Goal: Task Accomplishment & Management: Manage account settings

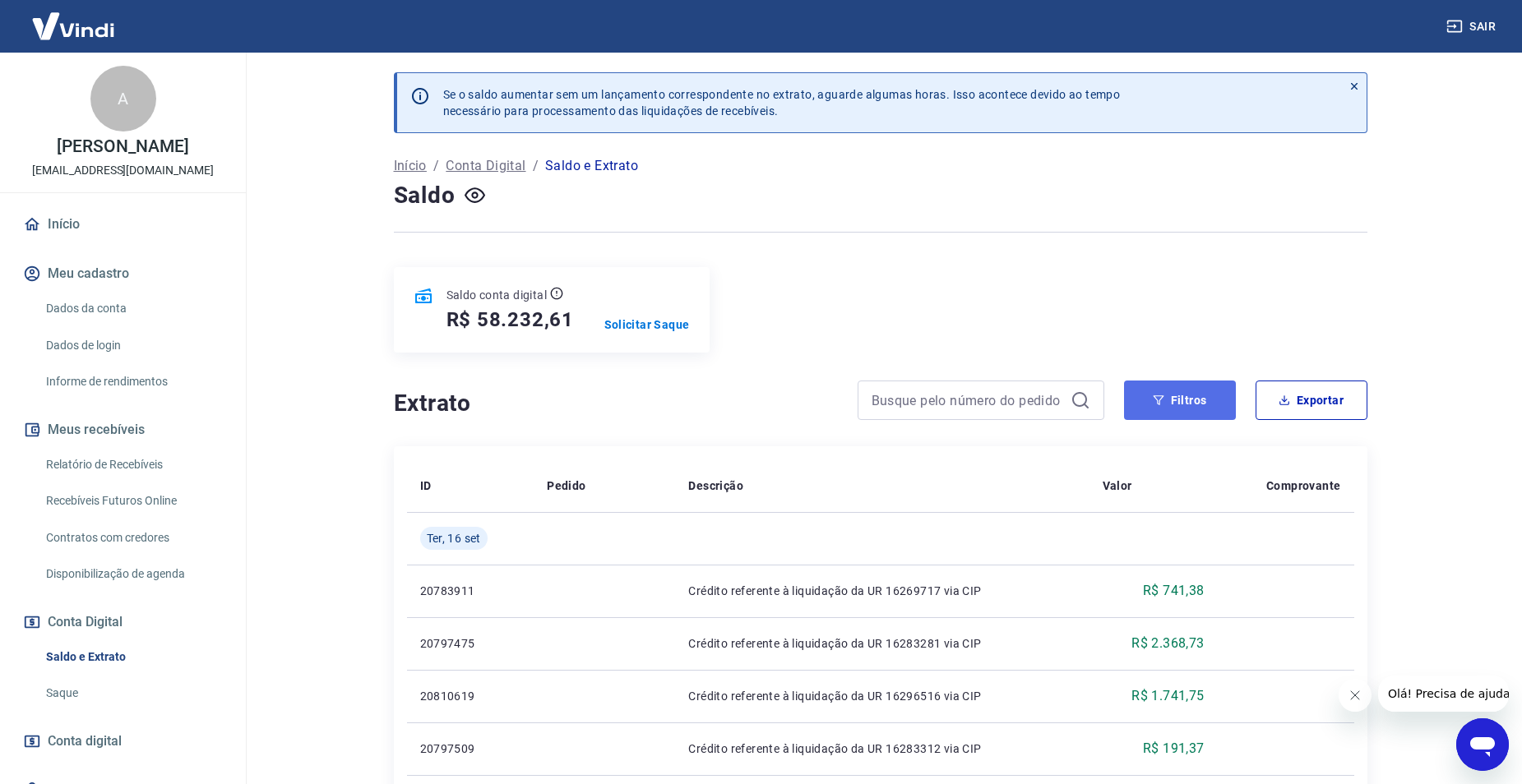
click at [1150, 391] on button "Filtros" at bounding box center [1180, 400] width 112 height 40
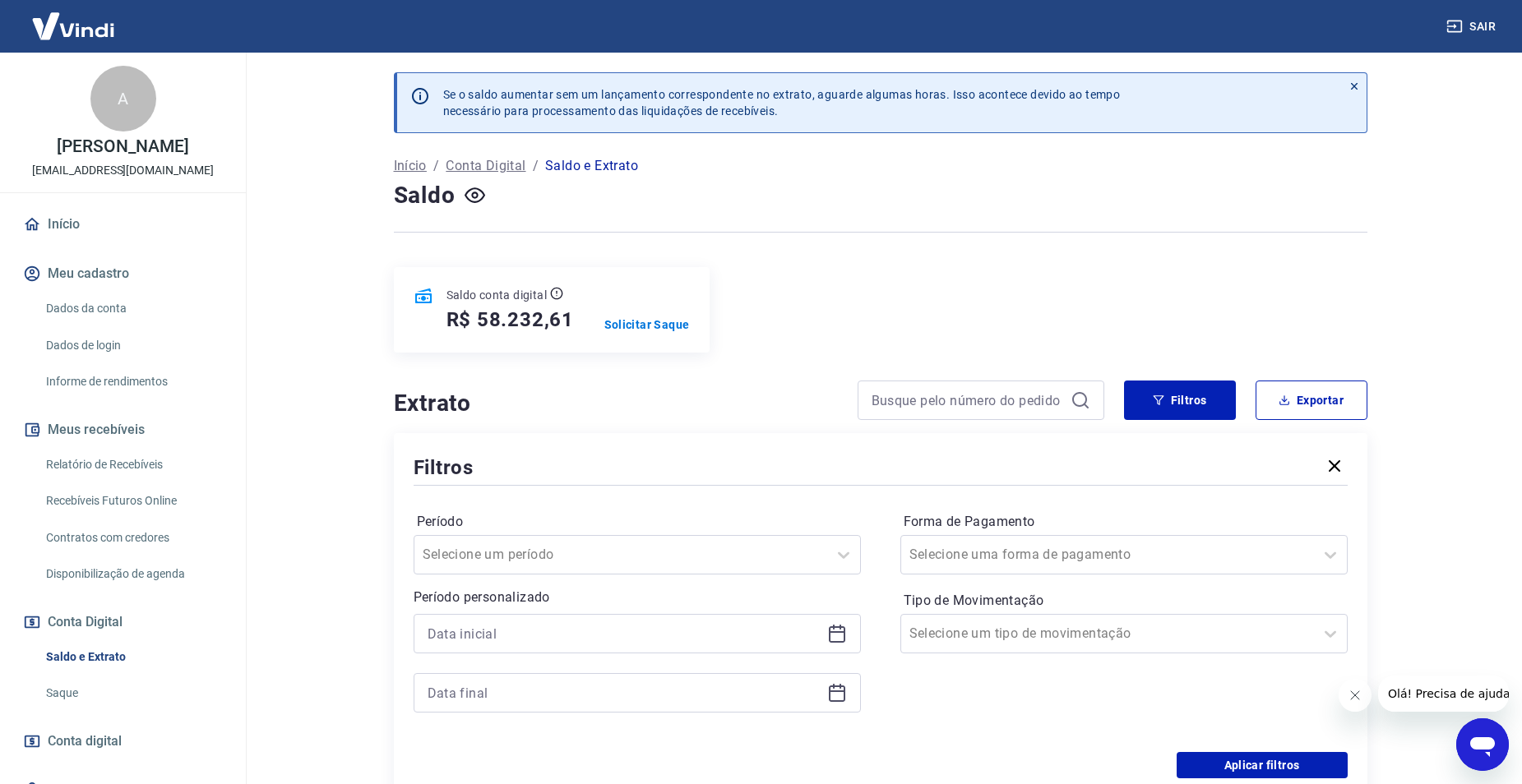
click at [626, 612] on div "Período personalizado" at bounding box center [637, 649] width 447 height 125
click at [835, 640] on icon at bounding box center [837, 633] width 20 height 20
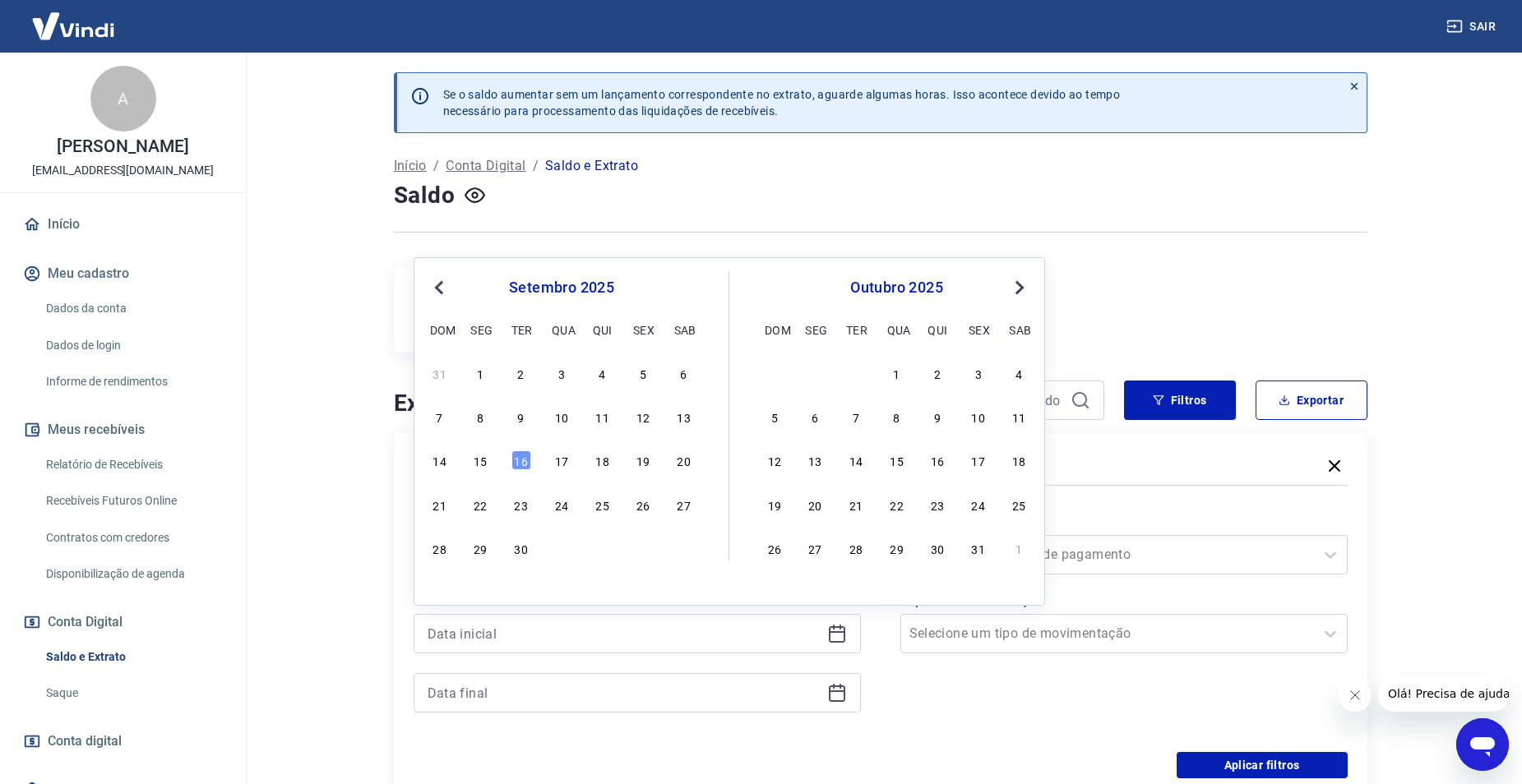
drag, startPoint x: 517, startPoint y: 461, endPoint x: 645, endPoint y: 534, distance: 147.4
click at [518, 461] on div "16" at bounding box center [521, 460] width 20 height 20
type input "[DATE]"
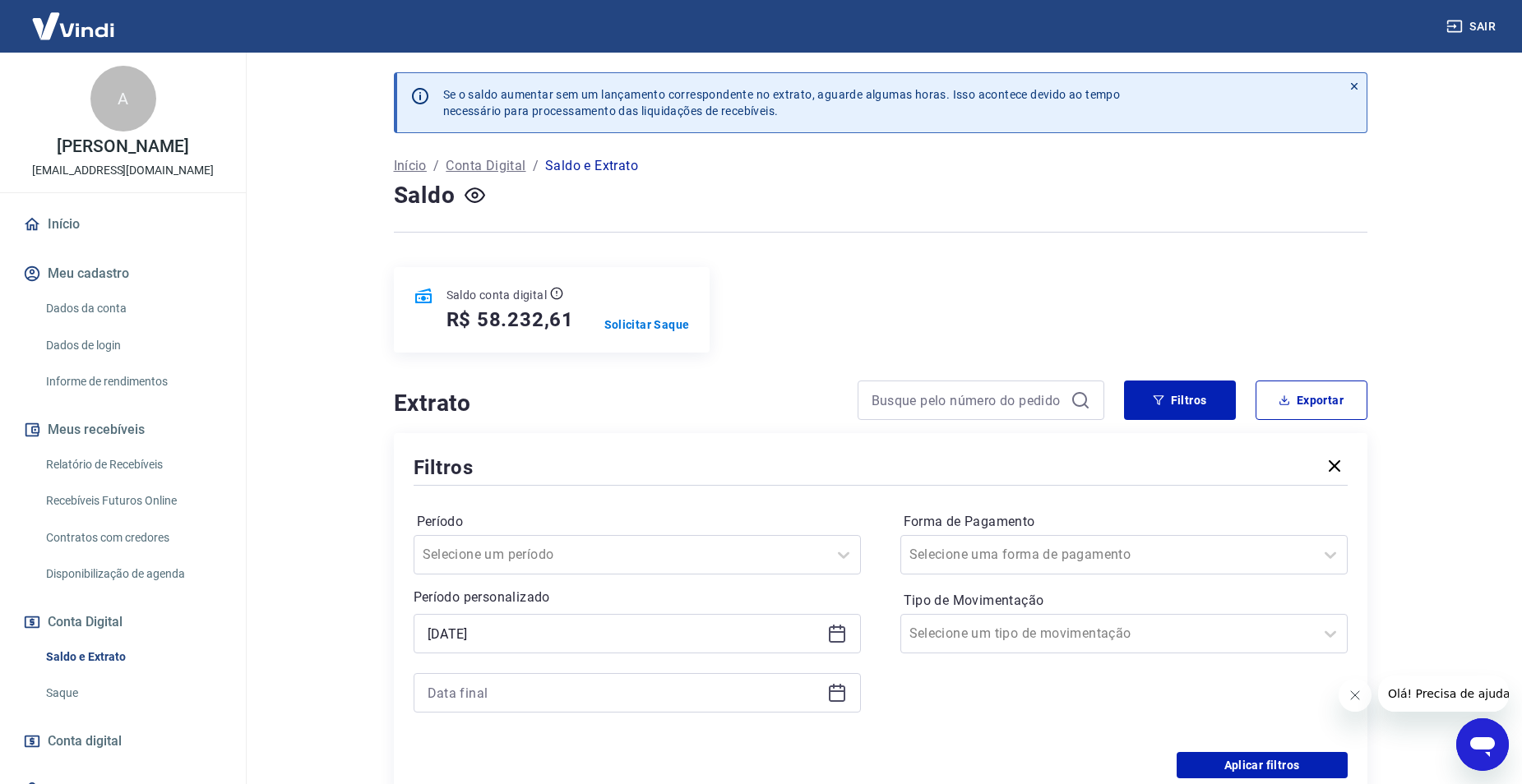
click at [842, 701] on icon at bounding box center [837, 693] width 16 height 16
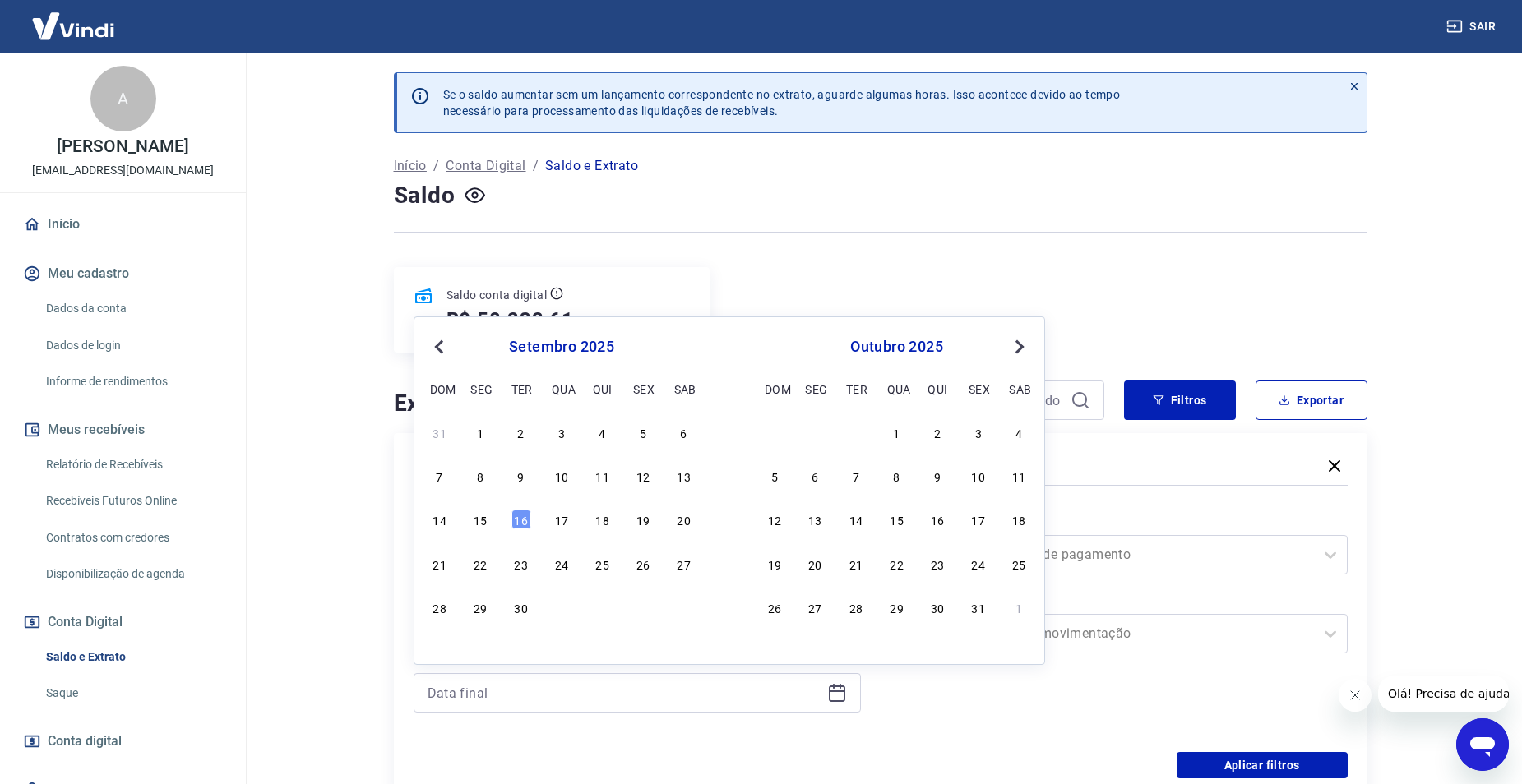
click at [880, 685] on div "Período Selecione um período Período personalizado Selected date: [DATE] [DATE]…" at bounding box center [880, 620] width 934 height 263
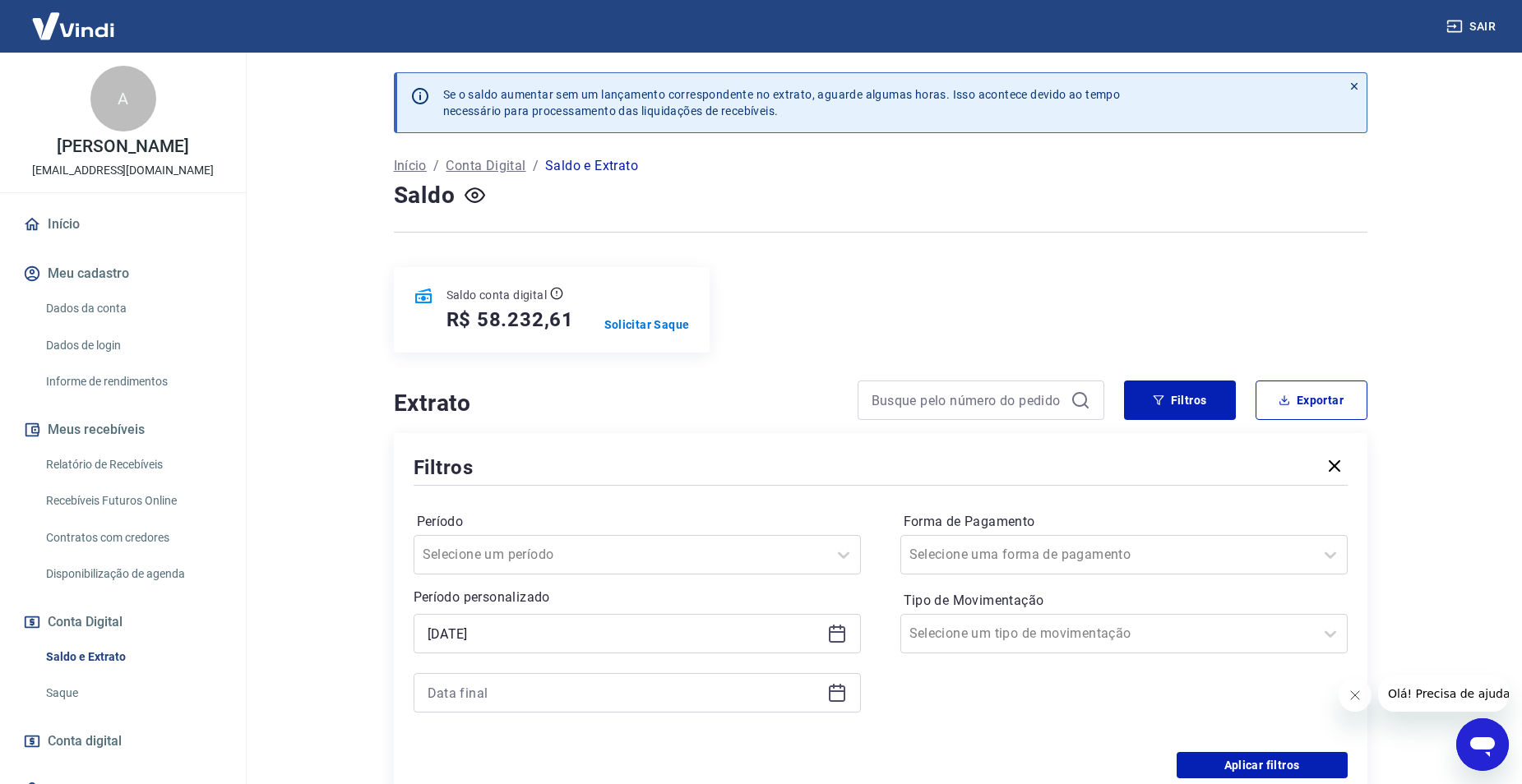
drag, startPoint x: 825, startPoint y: 694, endPoint x: 833, endPoint y: 696, distance: 8.2
click at [827, 694] on div at bounding box center [637, 693] width 447 height 40
click at [836, 697] on icon at bounding box center [837, 693] width 20 height 20
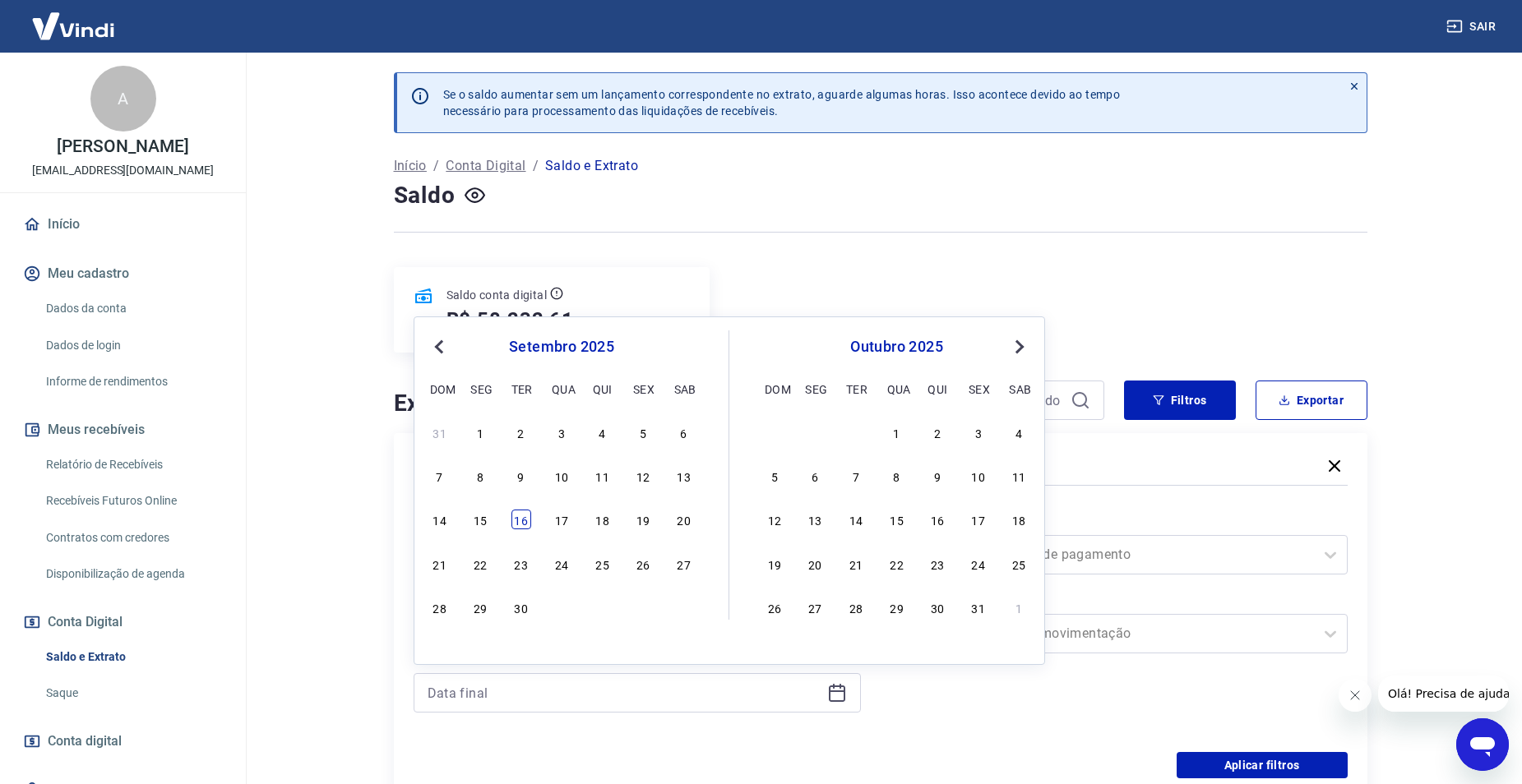
click at [512, 524] on div "16" at bounding box center [521, 519] width 20 height 20
type input "[DATE]"
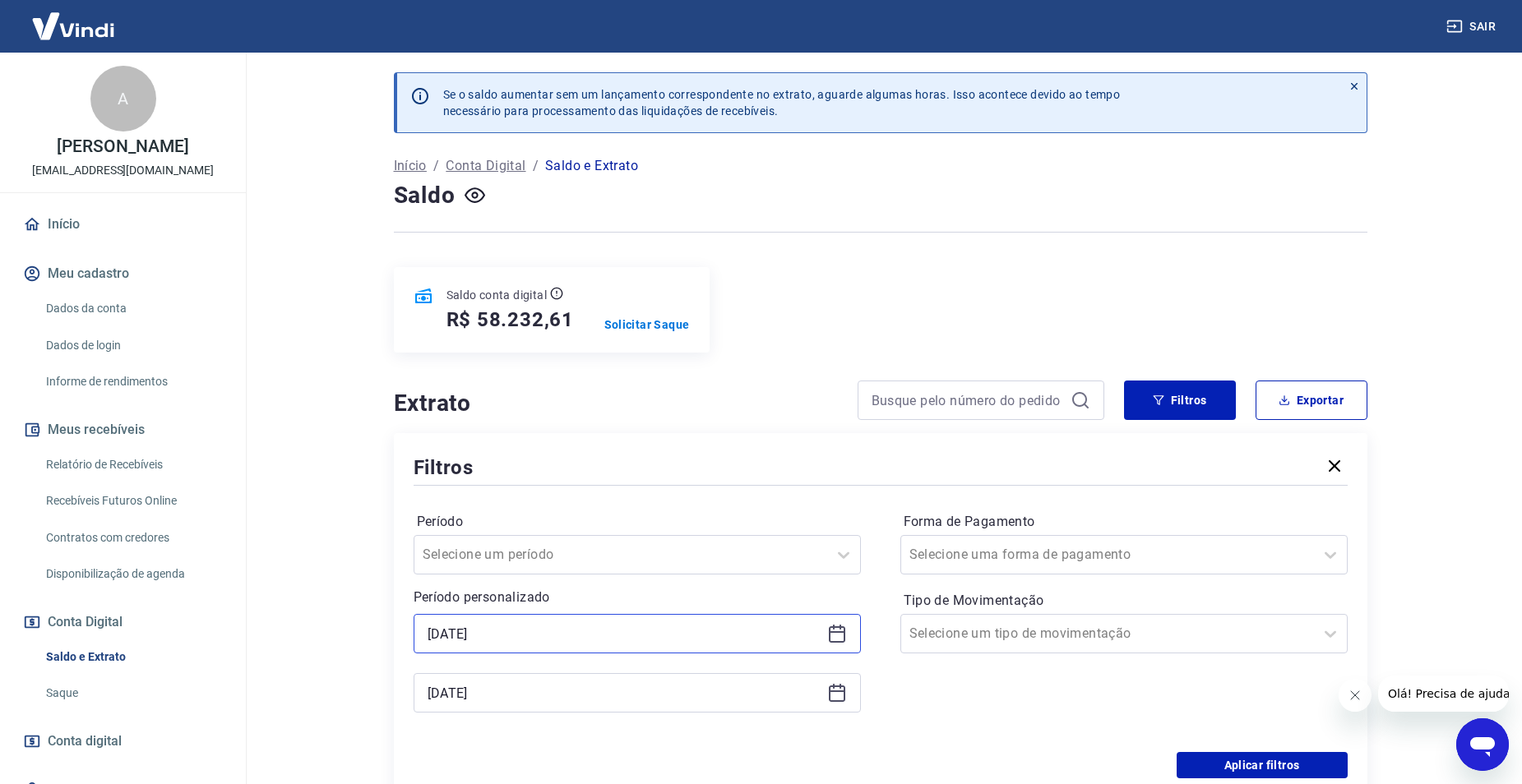
click at [630, 637] on input "[DATE]" at bounding box center [625, 634] width 393 height 25
click at [1179, 718] on div "Forma de Pagamento Selecione uma forma de pagamento Tipo de Movimentação Seleci…" at bounding box center [1124, 620] width 447 height 223
click at [1051, 637] on input "Tipo de Movimentação" at bounding box center [992, 633] width 167 height 20
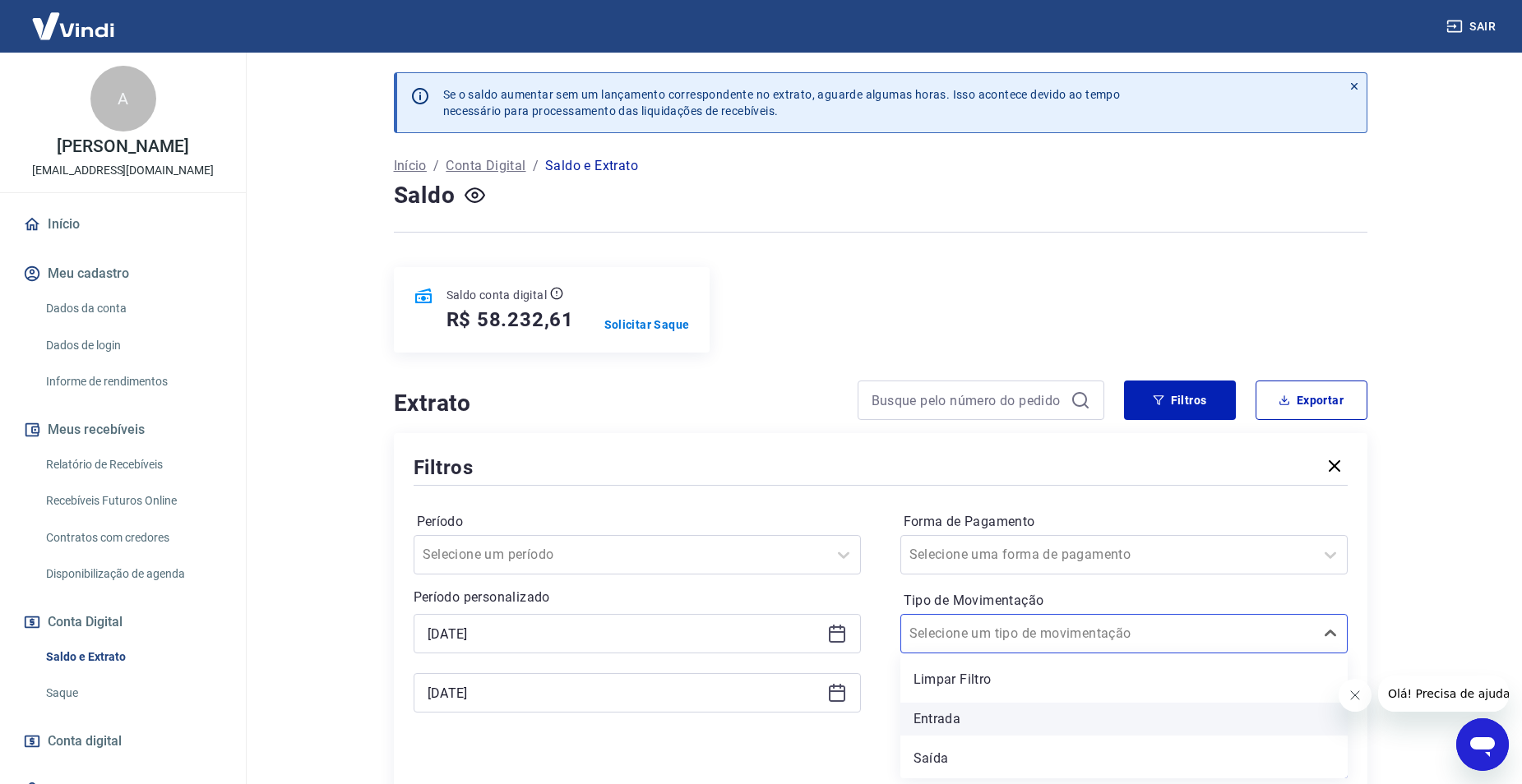
click at [999, 722] on div "Entrada" at bounding box center [1124, 719] width 447 height 33
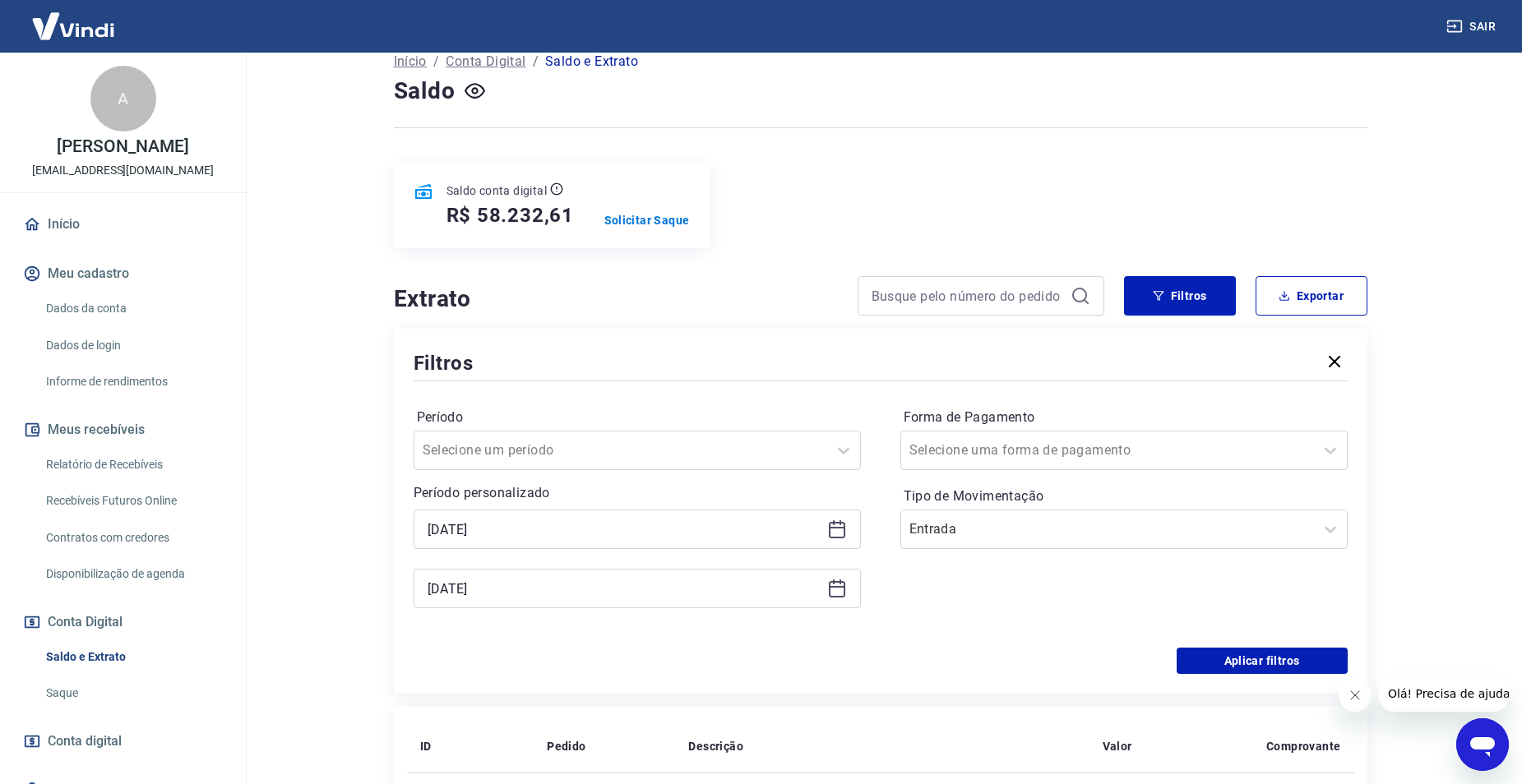
scroll to position [329, 0]
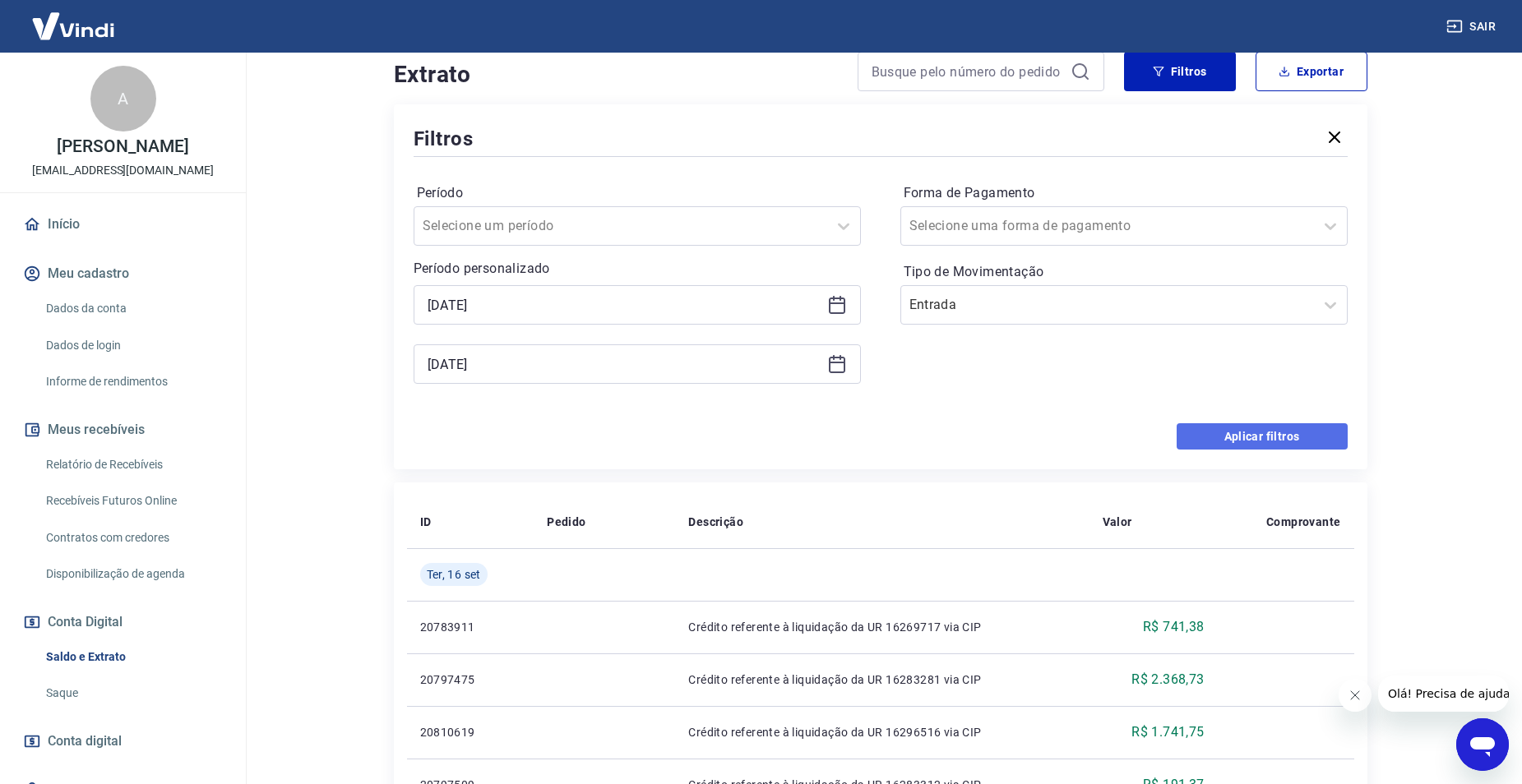
click at [1258, 438] on button "Aplicar filtros" at bounding box center [1262, 436] width 171 height 26
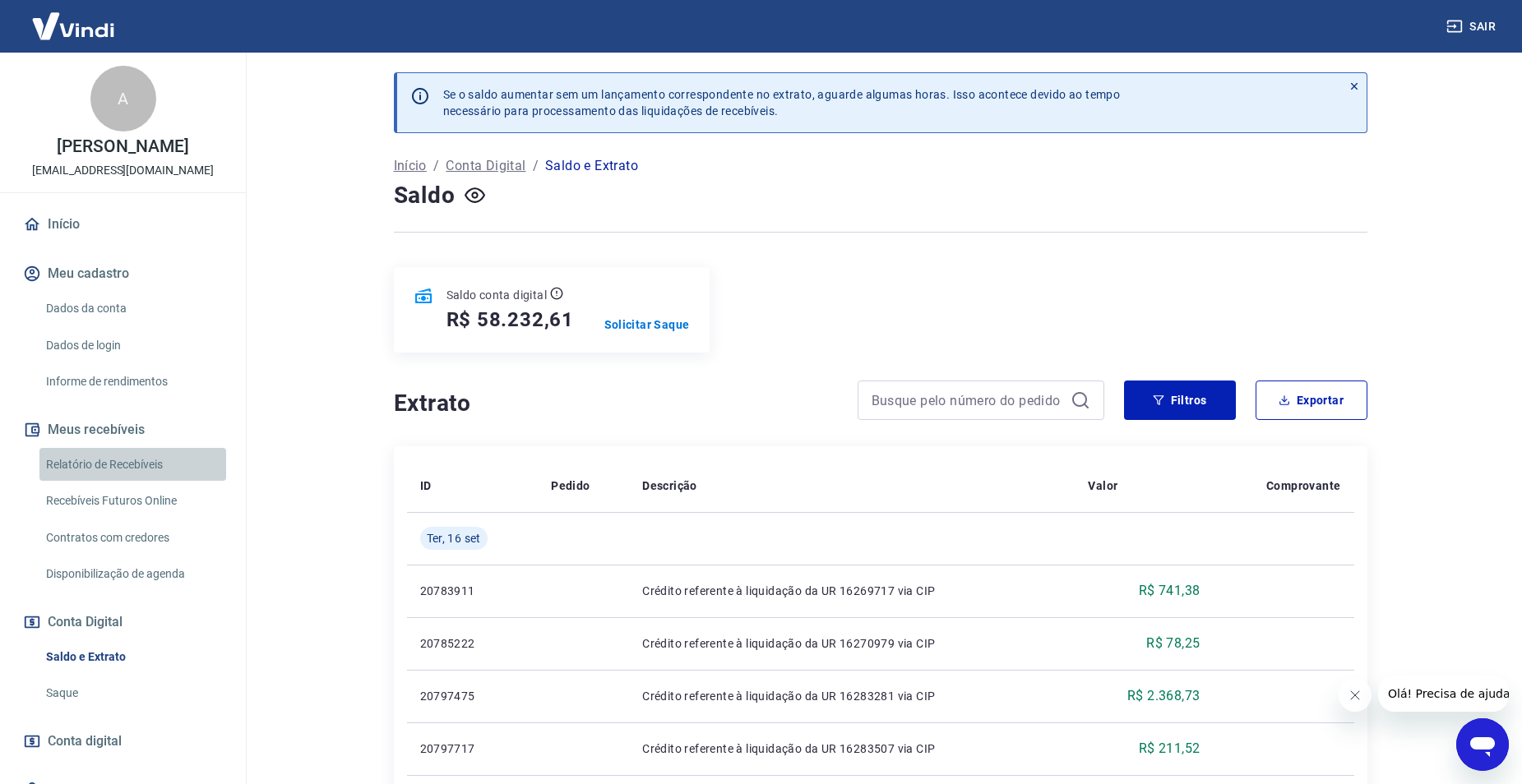
click at [133, 451] on link "Relatório de Recebíveis" at bounding box center [133, 464] width 186 height 34
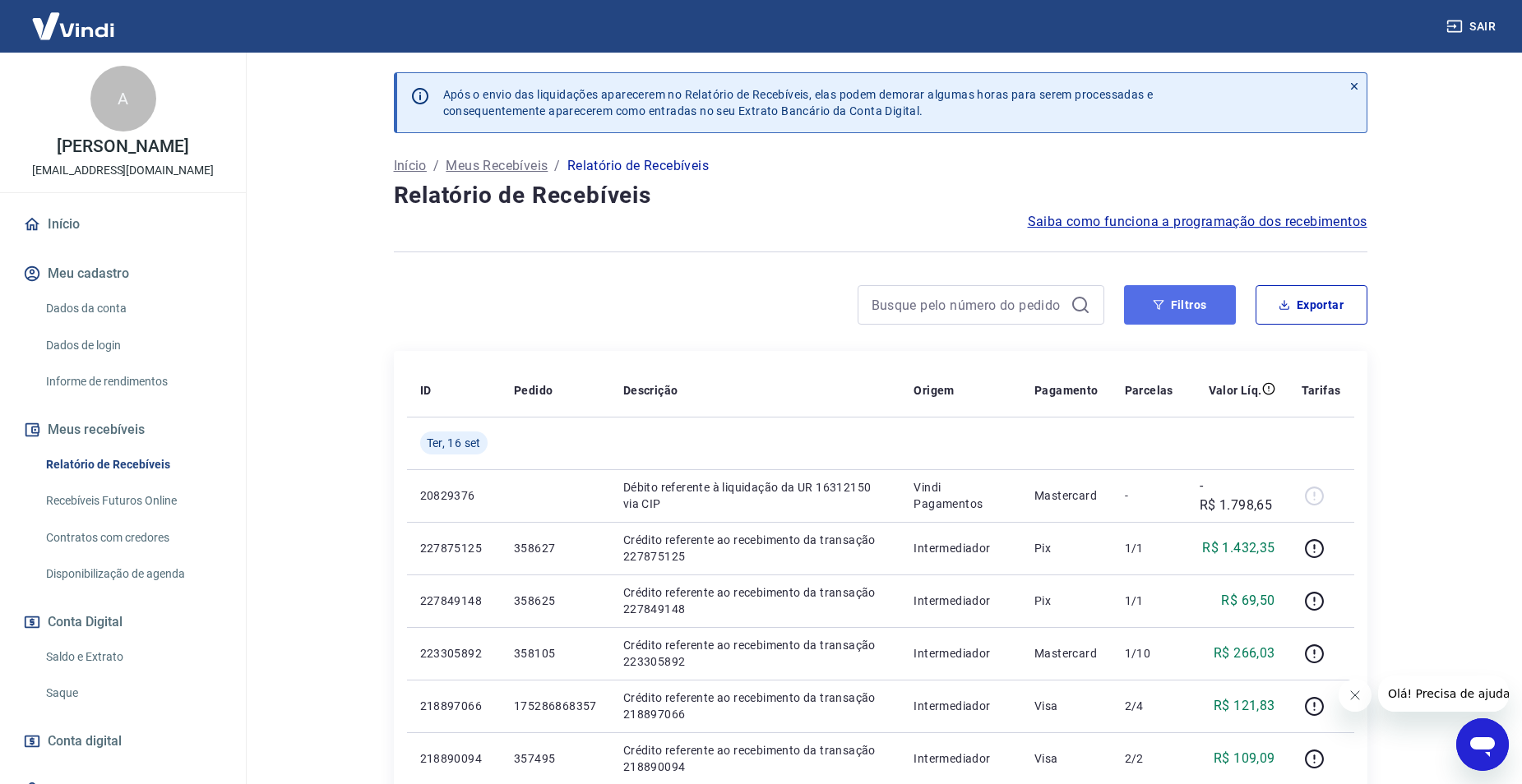
click at [1193, 294] on button "Filtros" at bounding box center [1180, 305] width 112 height 40
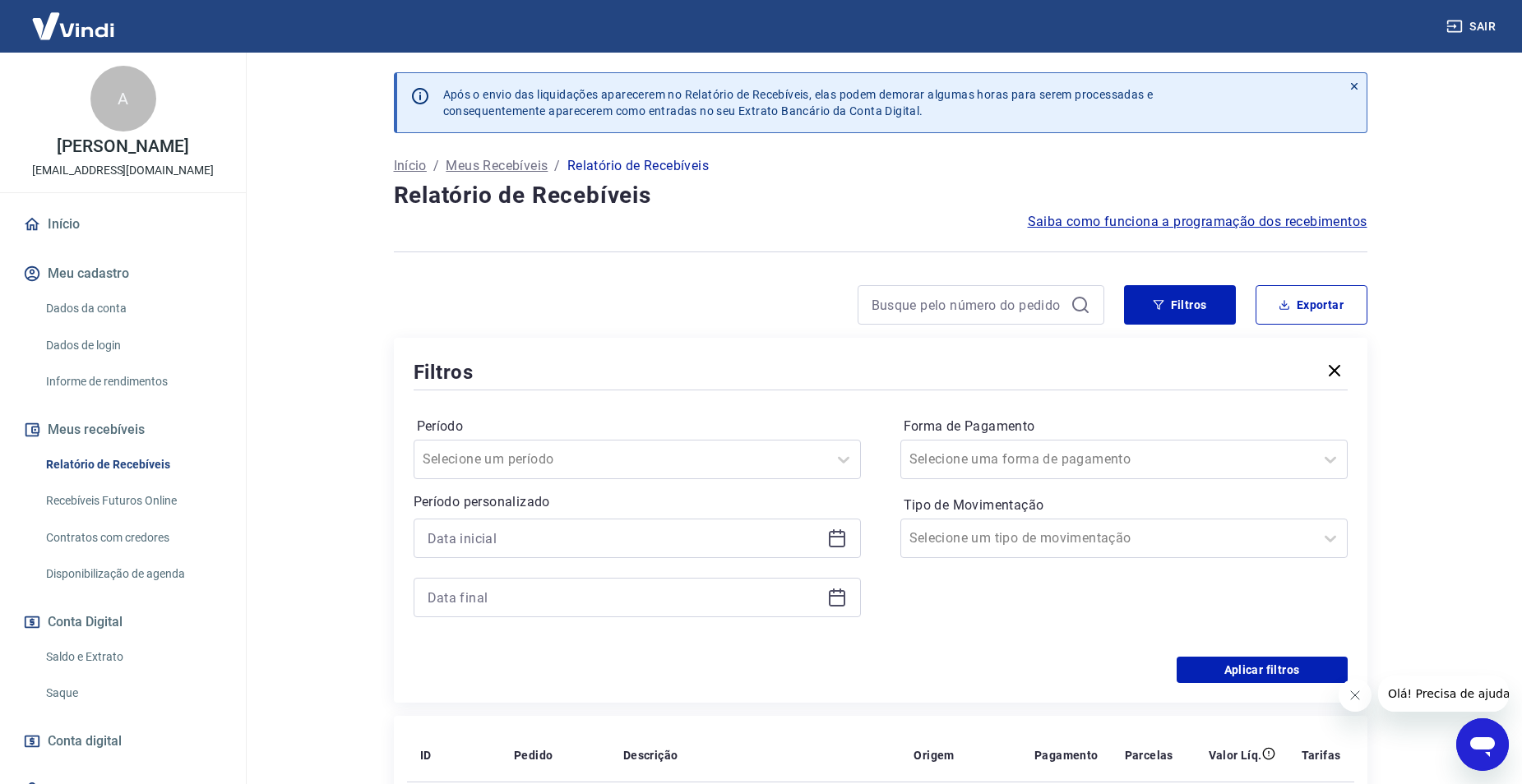
click at [844, 542] on icon at bounding box center [837, 539] width 16 height 16
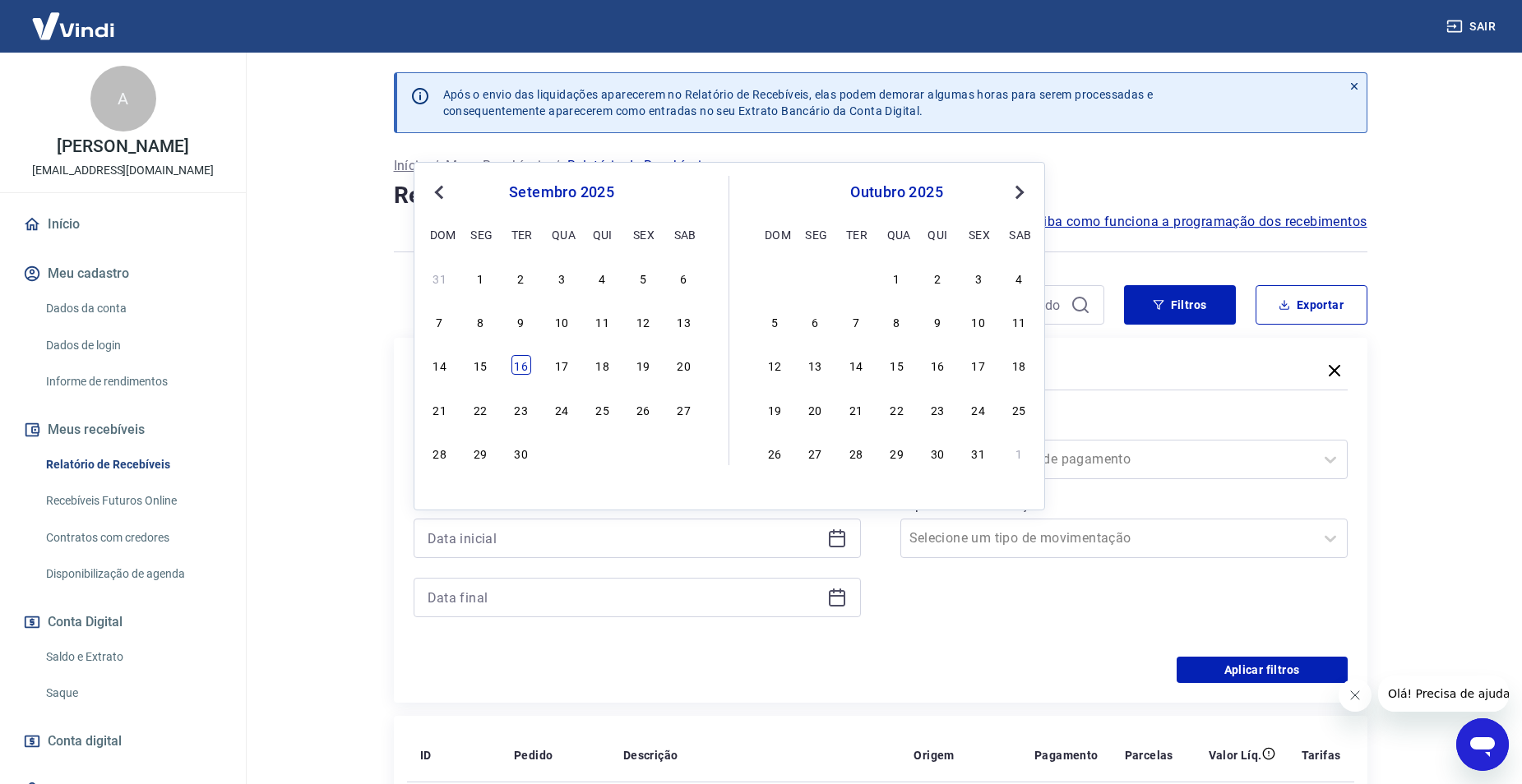
click at [514, 368] on div "16" at bounding box center [521, 365] width 20 height 20
type input "[DATE]"
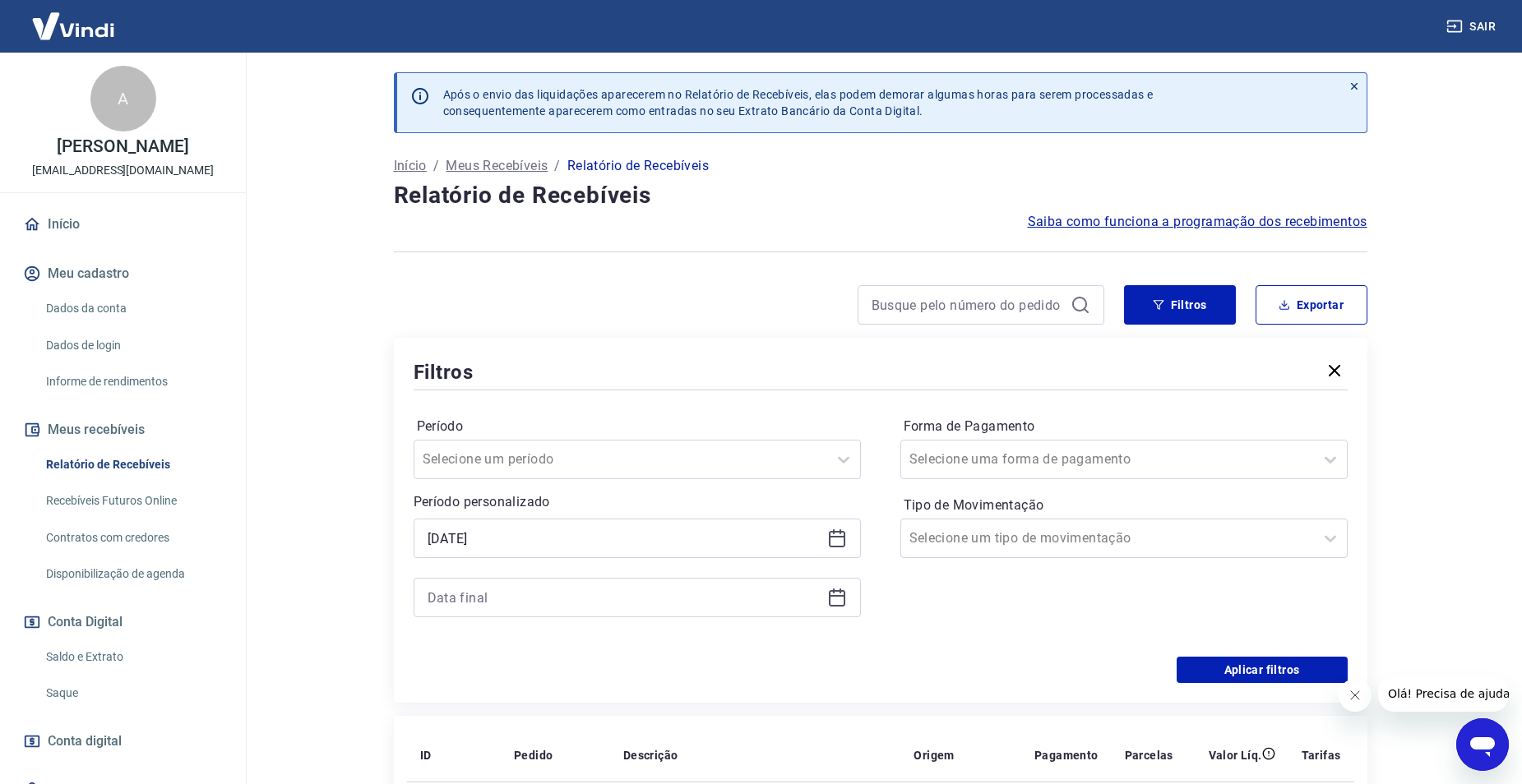
click at [860, 597] on div at bounding box center [637, 598] width 447 height 40
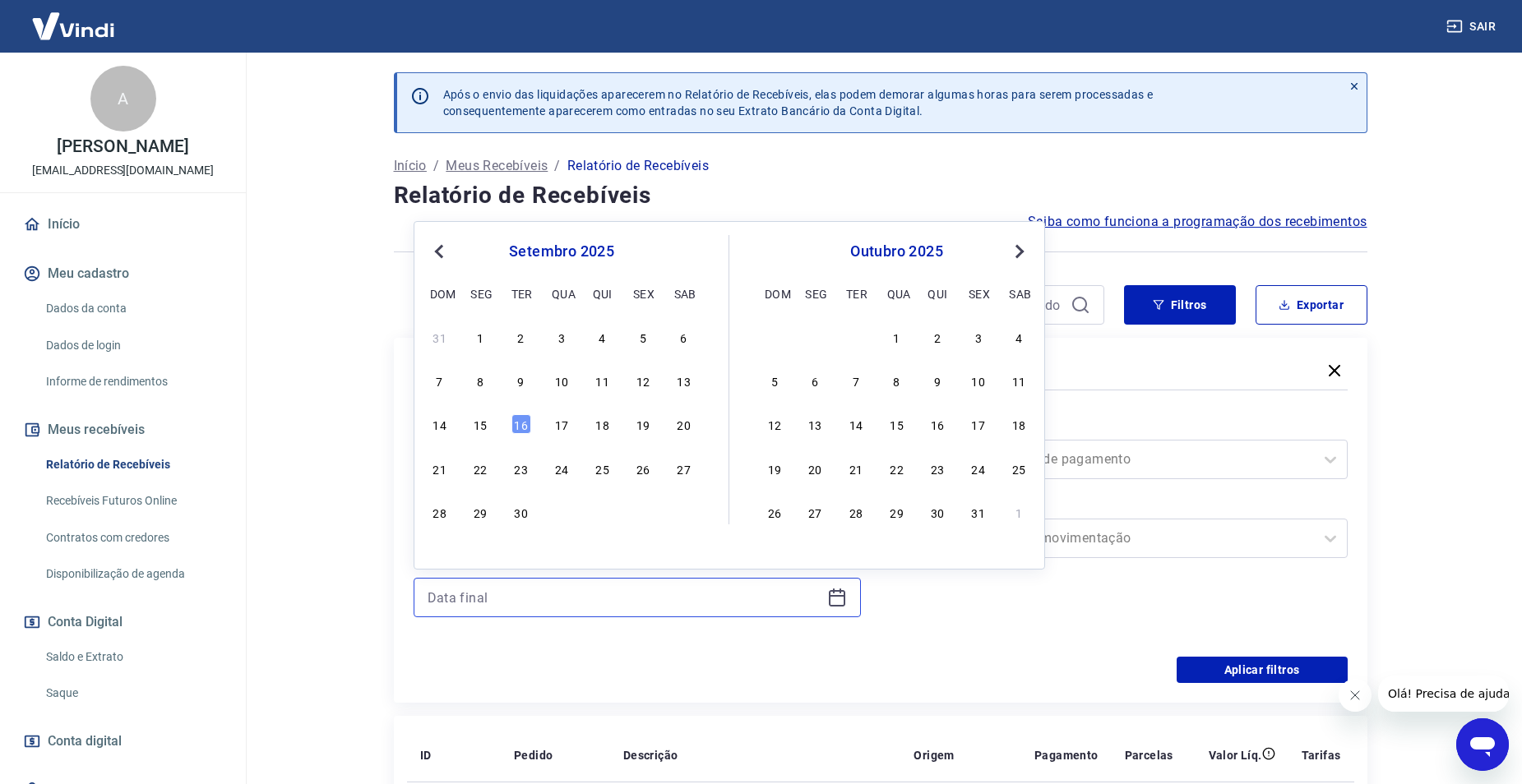
drag, startPoint x: 813, startPoint y: 597, endPoint x: 832, endPoint y: 601, distance: 19.4
click at [825, 600] on div at bounding box center [637, 598] width 447 height 40
click at [514, 431] on div "16" at bounding box center [521, 423] width 20 height 20
type input "[DATE]"
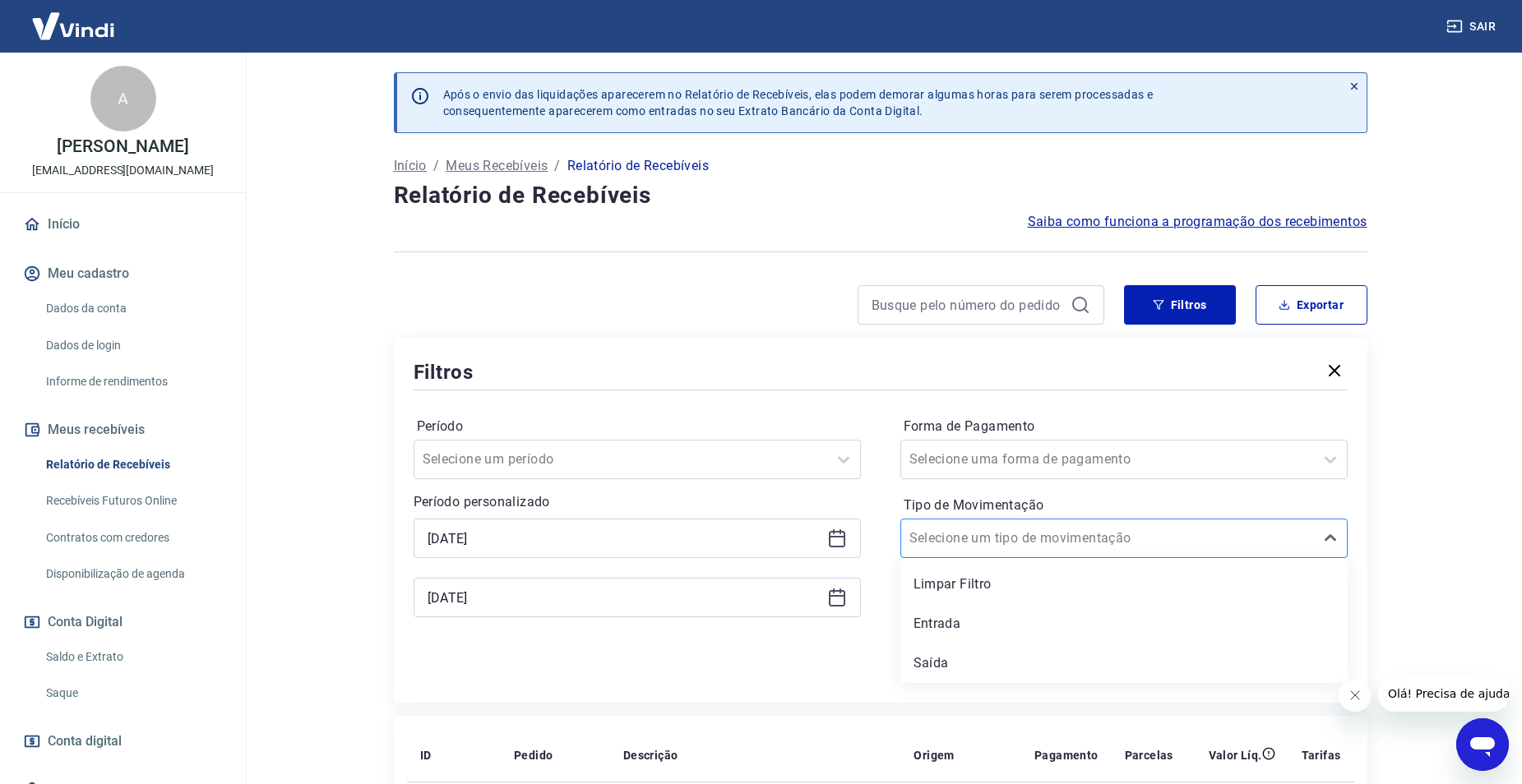
click at [1079, 536] on div at bounding box center [1107, 538] width 396 height 23
click at [1045, 623] on div "Entrada" at bounding box center [1124, 624] width 447 height 33
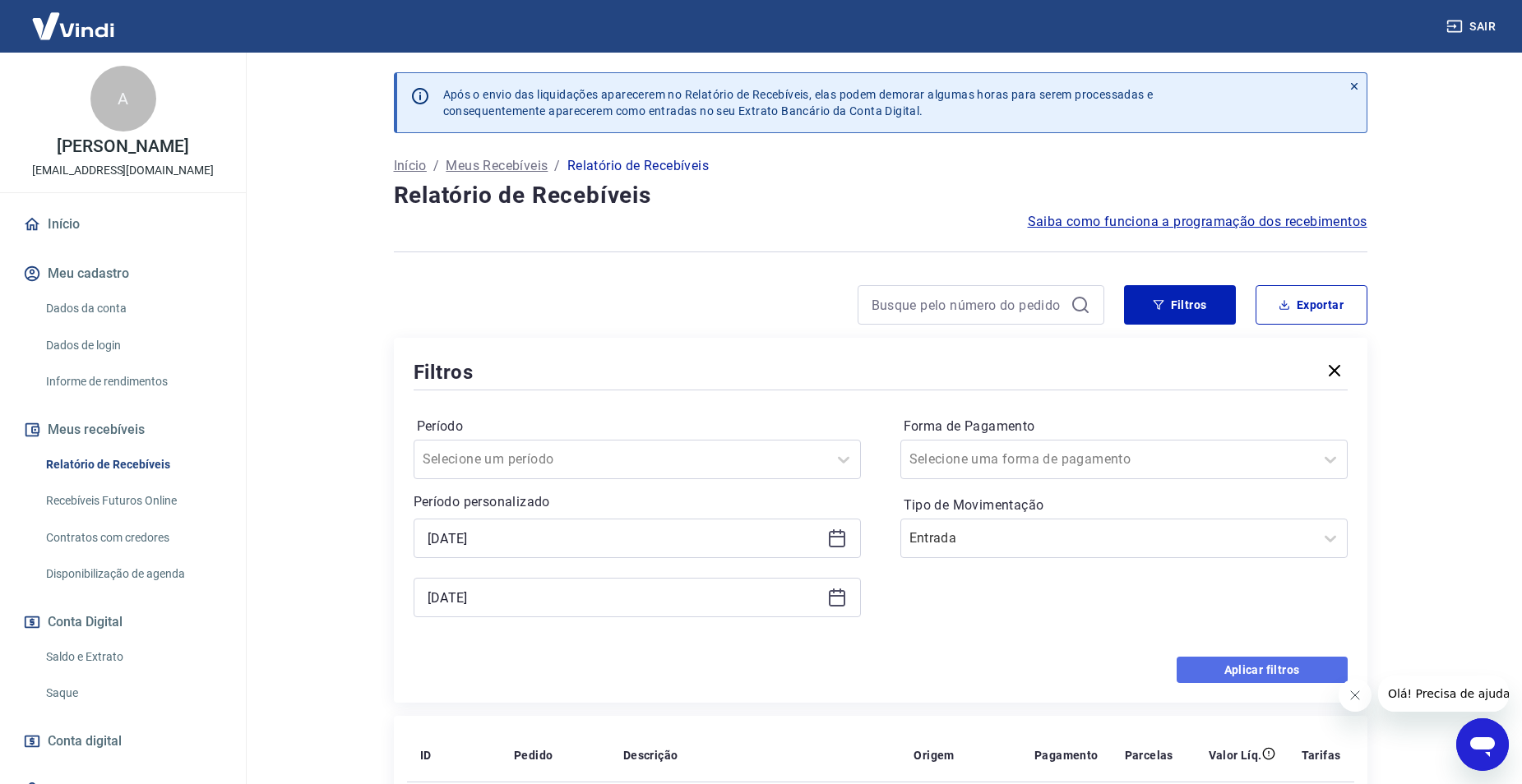
click at [1228, 663] on button "Aplicar filtros" at bounding box center [1262, 670] width 171 height 26
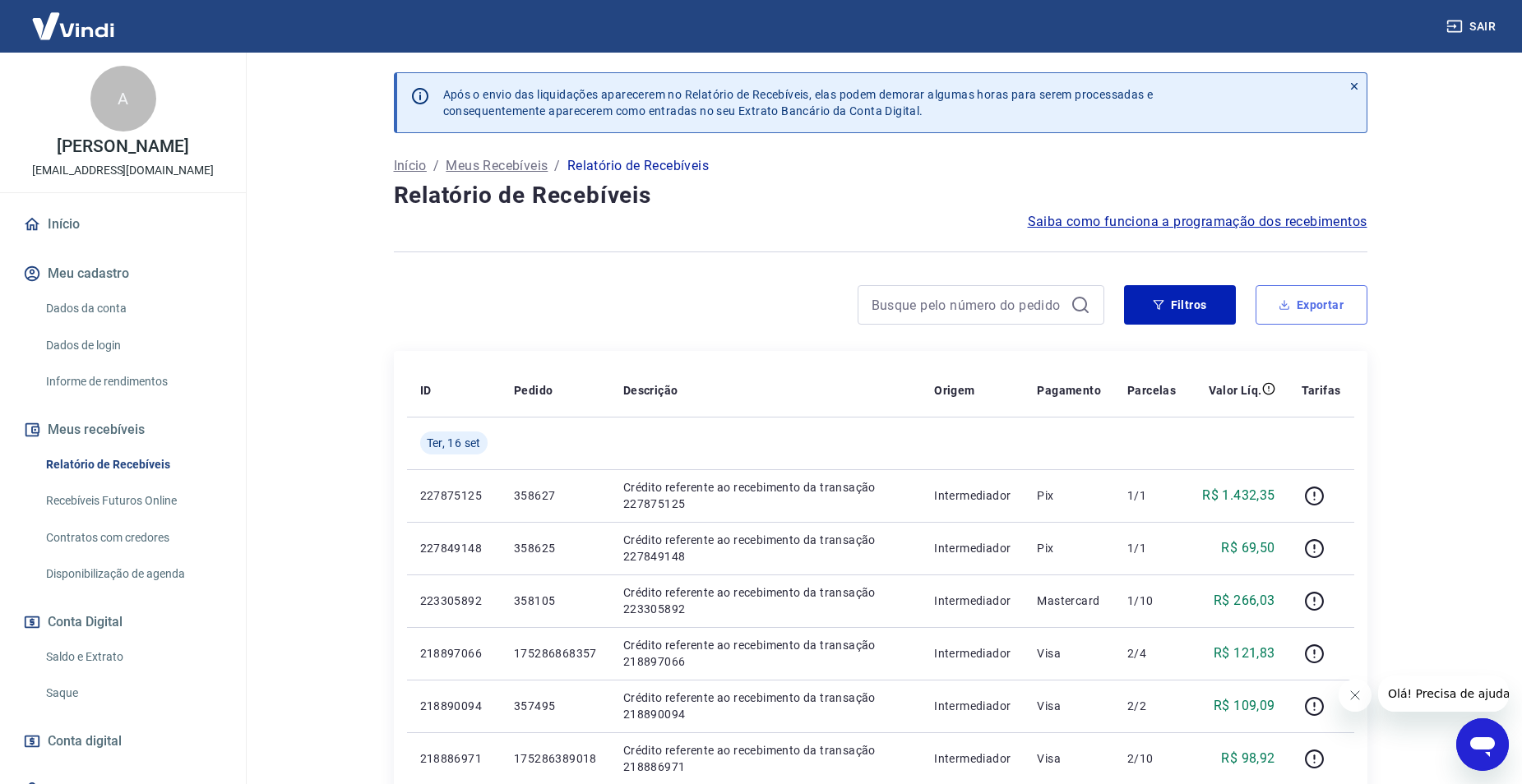
click at [1339, 304] on button "Exportar" at bounding box center [1311, 305] width 112 height 40
type input "[DATE]"
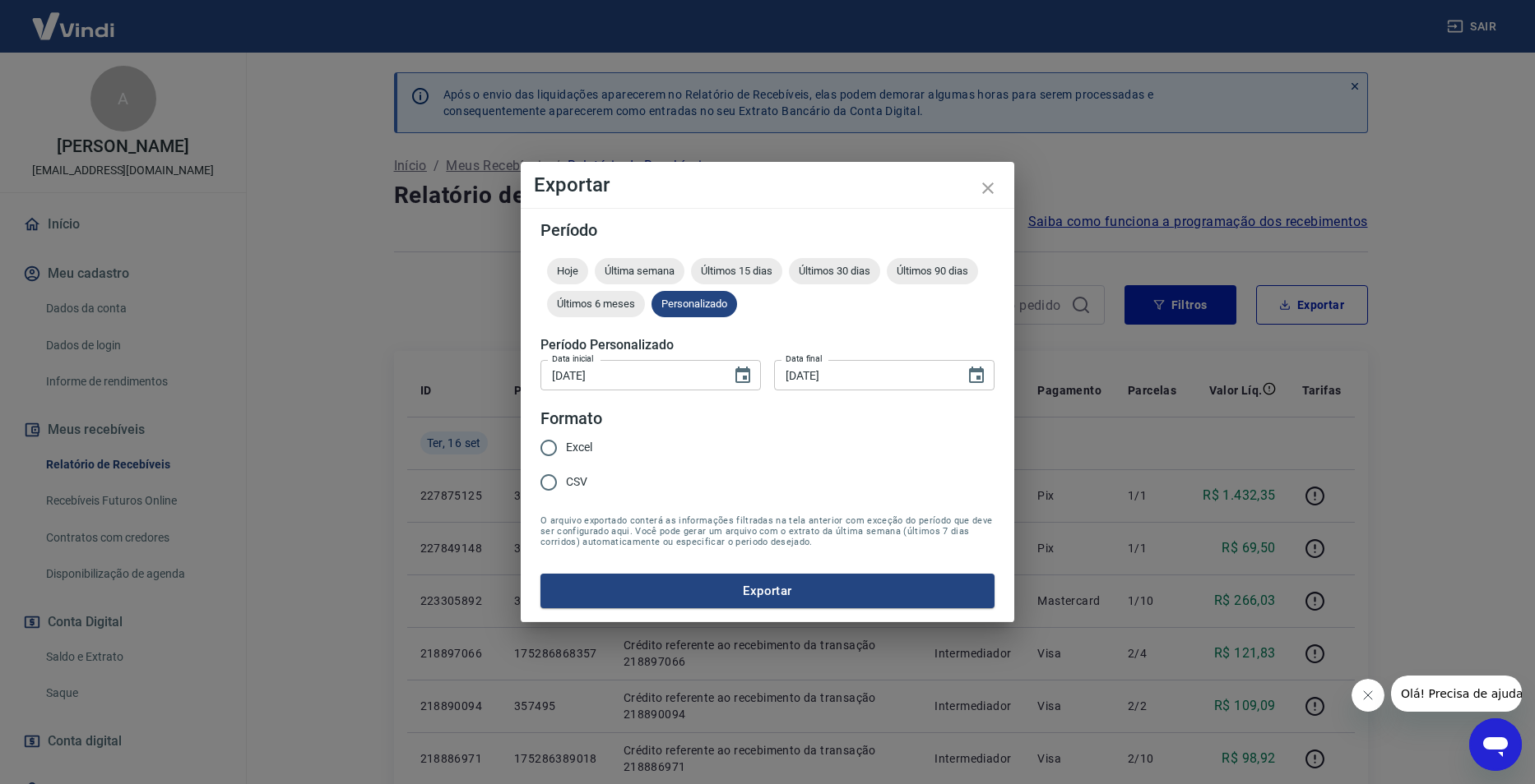
click at [568, 446] on span "Excel" at bounding box center [579, 448] width 26 height 17
click at [566, 446] on input "Excel" at bounding box center [549, 448] width 35 height 34
radio input "true"
click at [693, 581] on button "Exportar" at bounding box center [767, 591] width 454 height 34
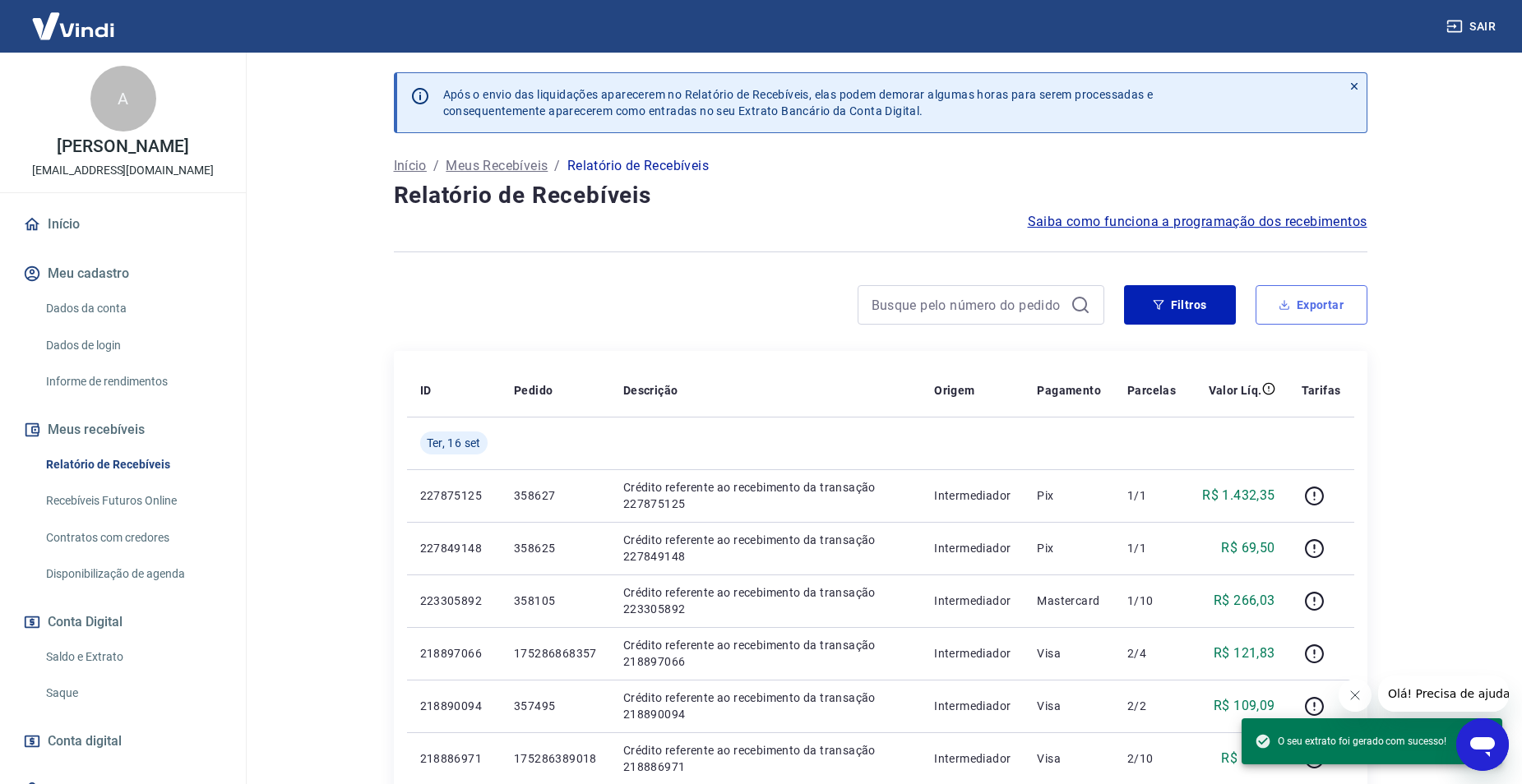
click at [1298, 306] on button "Exportar" at bounding box center [1311, 305] width 112 height 40
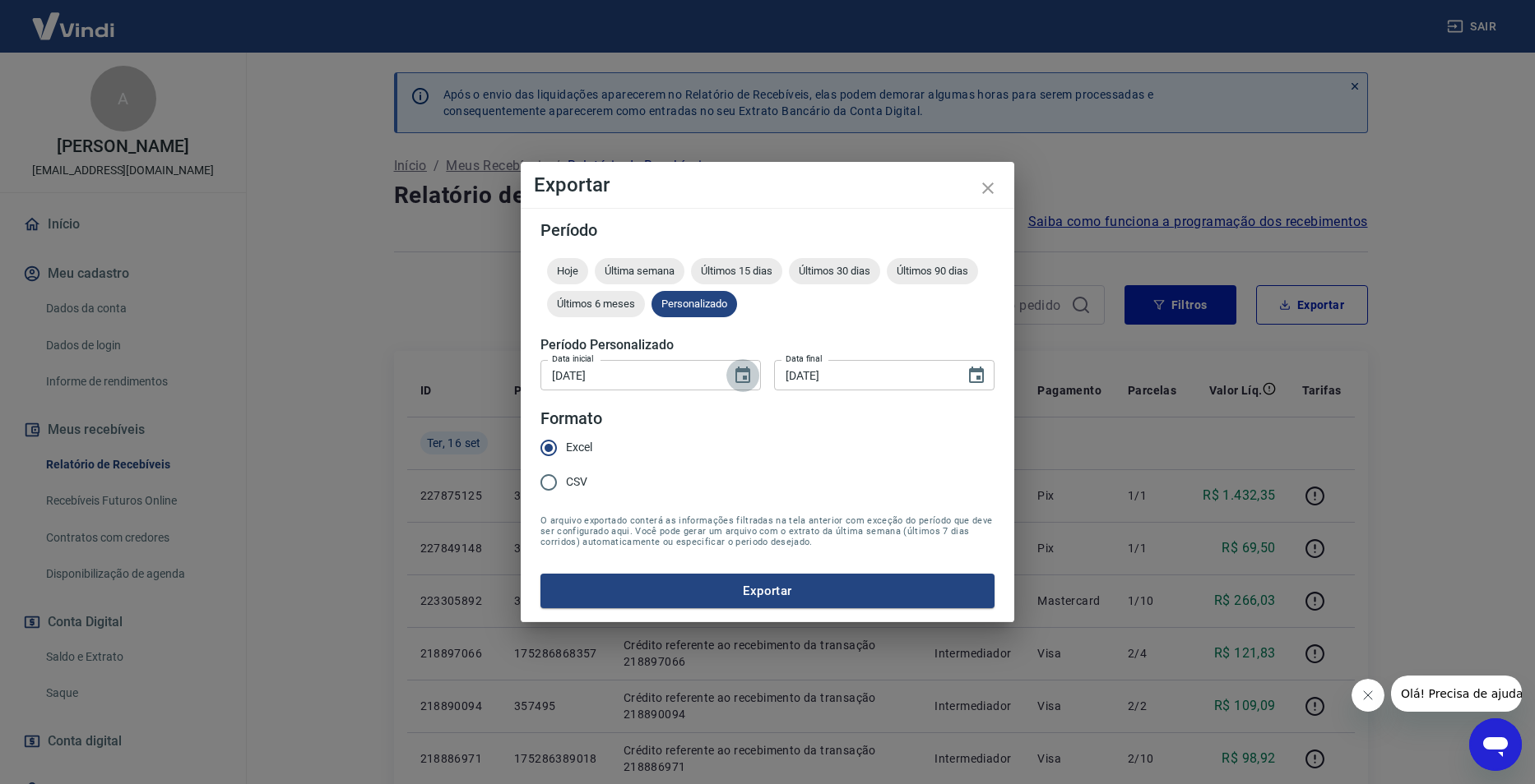
click at [754, 379] on button "Choose date, selected date is 16 de set de 2025" at bounding box center [743, 376] width 33 height 33
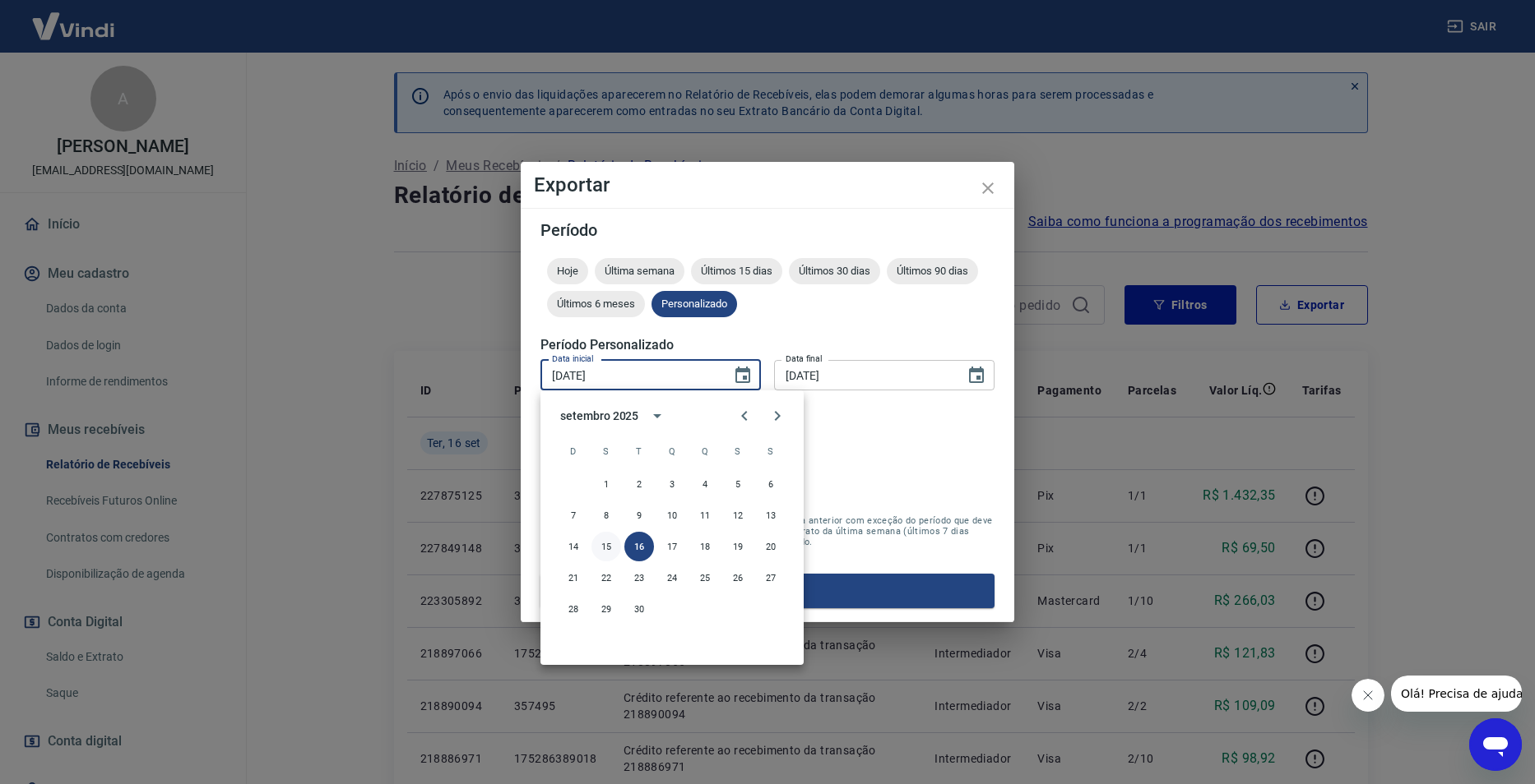
click at [605, 547] on button "15" at bounding box center [606, 547] width 29 height 29
type input "[DATE]"
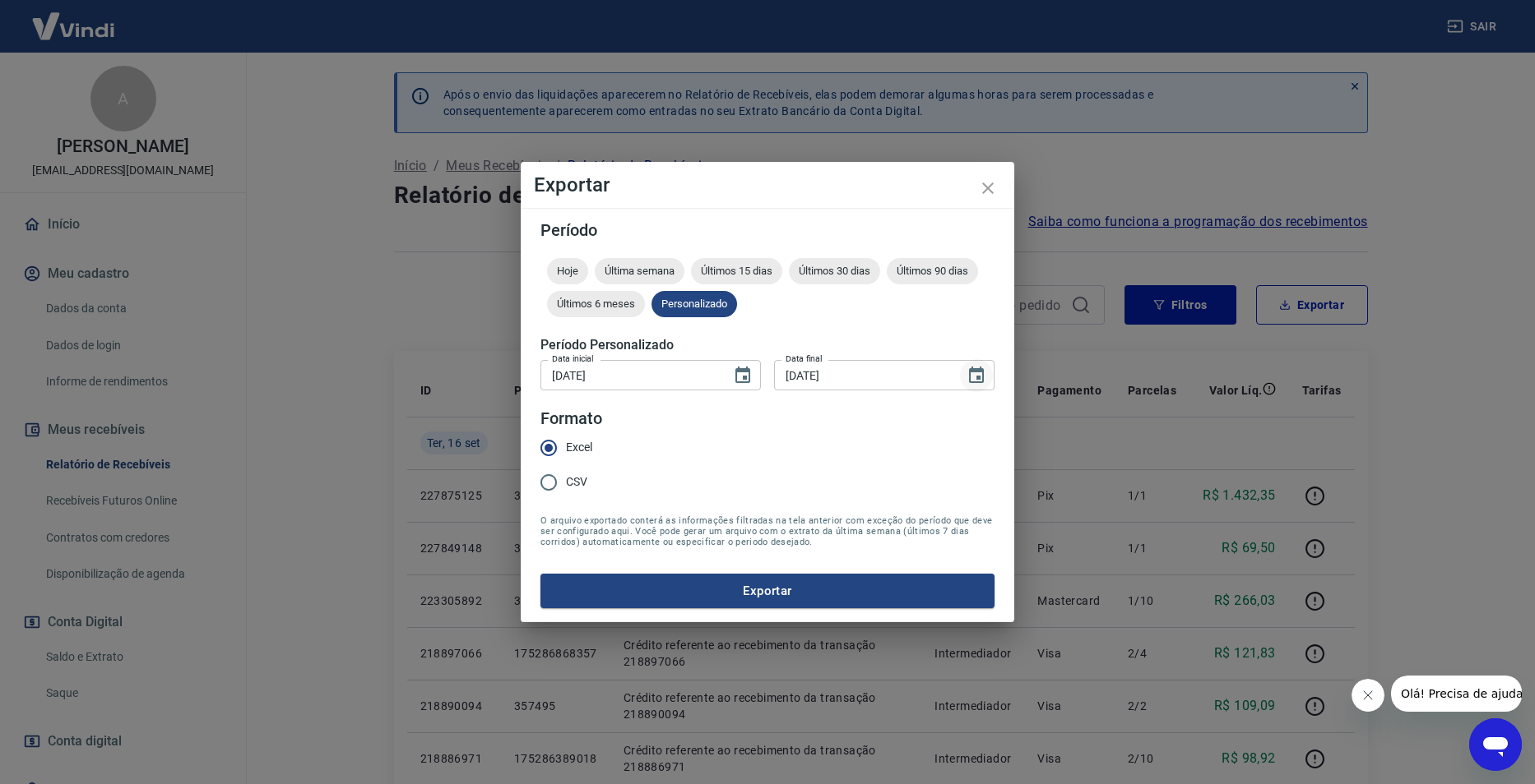
click at [972, 372] on icon "Choose date, selected date is 16 de set de 2025" at bounding box center [976, 374] width 15 height 16
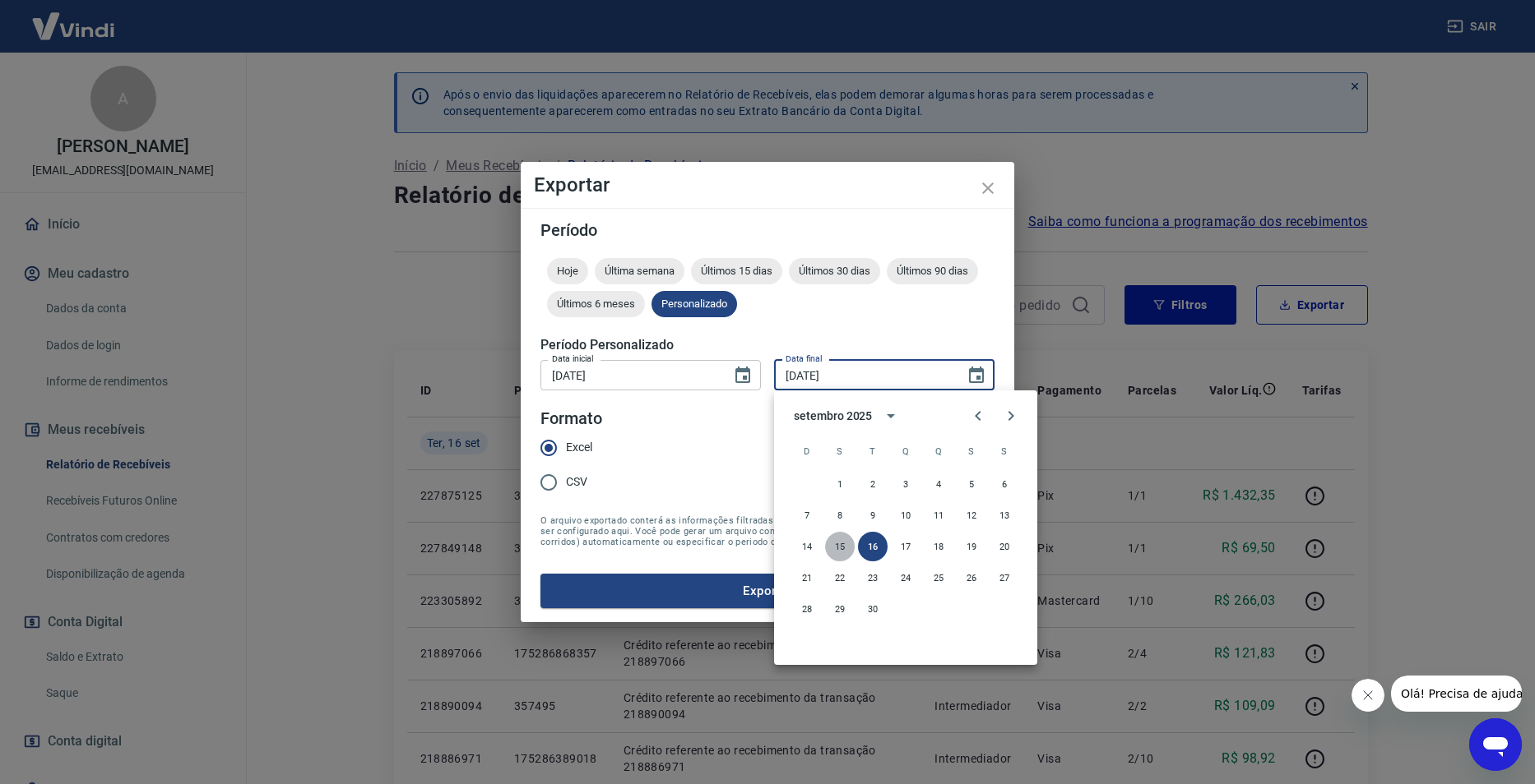
click at [840, 545] on button "15" at bounding box center [840, 547] width 29 height 29
type input "[DATE]"
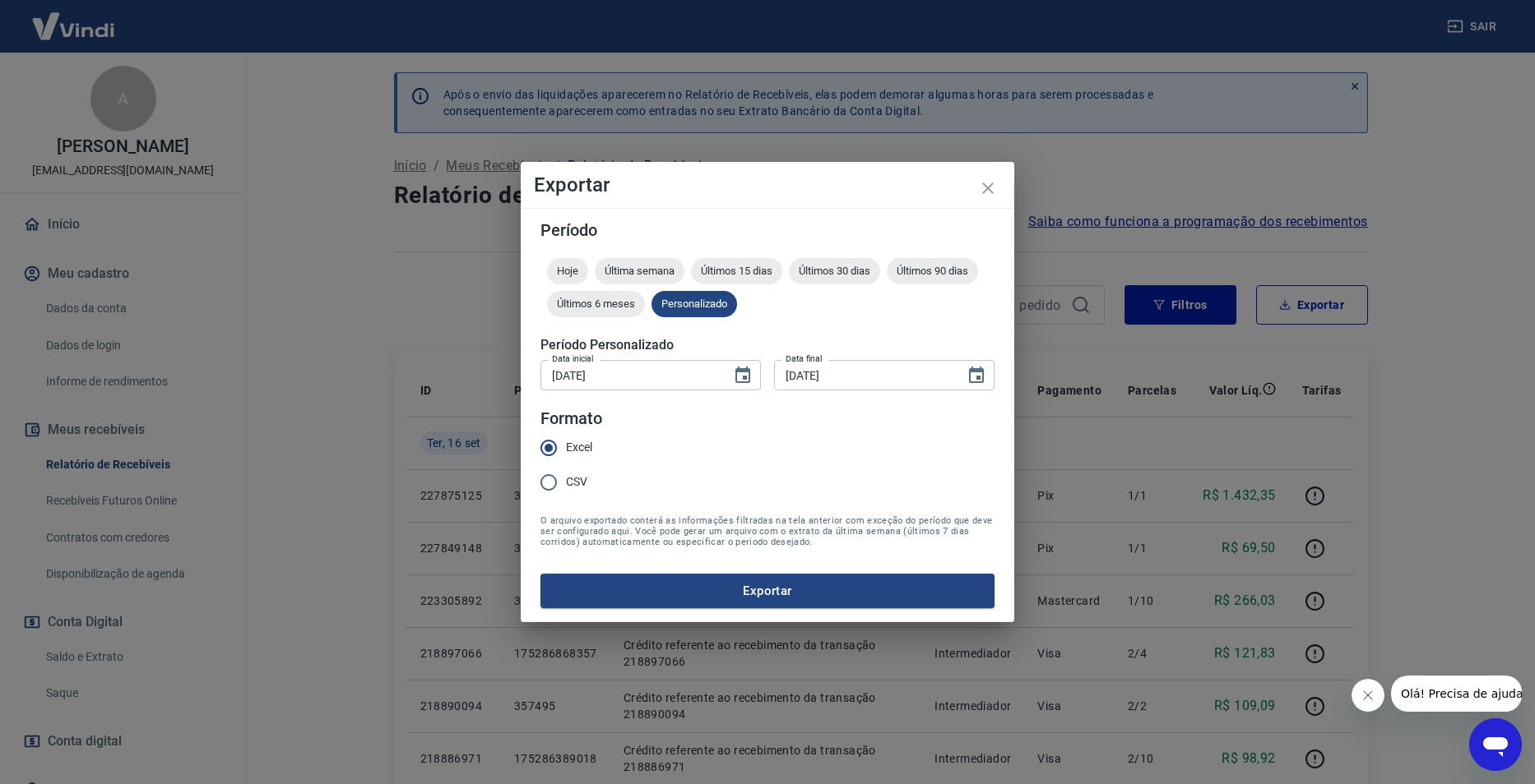
click at [781, 575] on button "Exportar" at bounding box center [767, 591] width 454 height 34
